Goal: Information Seeking & Learning: Learn about a topic

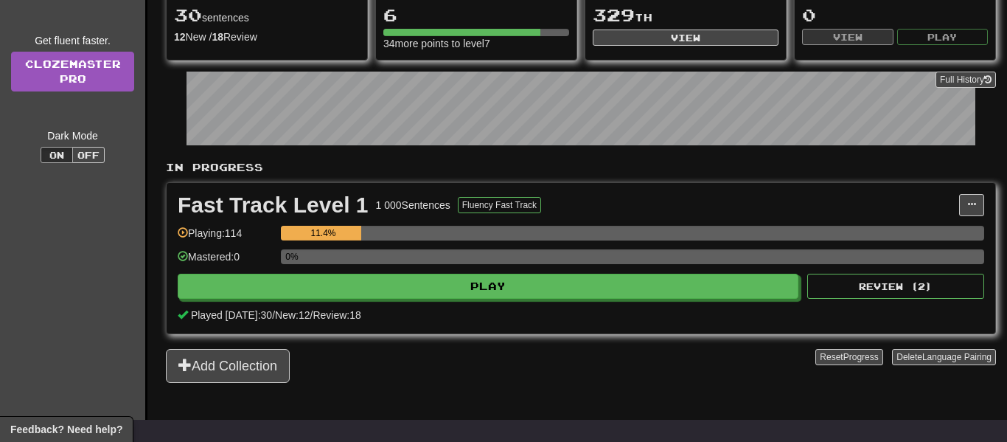
scroll to position [206, 0]
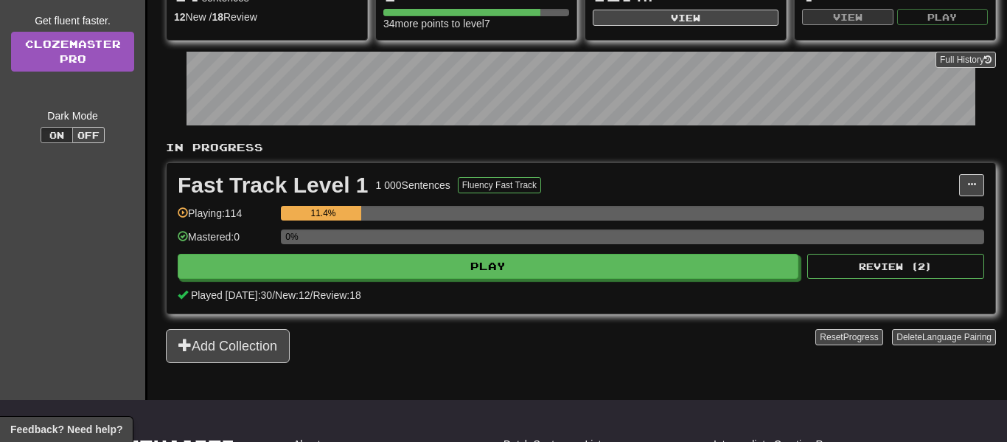
click at [501, 236] on div "0%" at bounding box center [632, 236] width 703 height 15
click at [506, 252] on div "0%" at bounding box center [632, 241] width 703 height 24
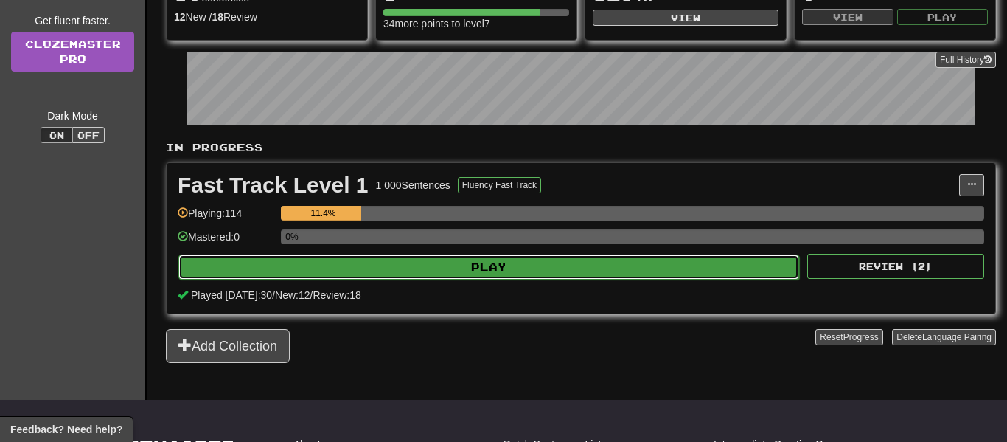
click at [506, 254] on button "Play" at bounding box center [488, 266] width 621 height 25
select select "**"
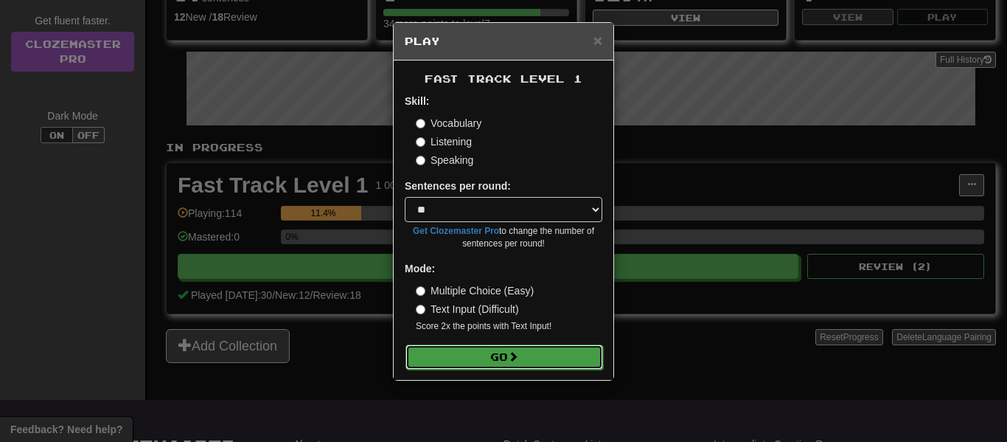
click at [526, 364] on button "Go" at bounding box center [504, 356] width 198 height 25
